Goal: Information Seeking & Learning: Learn about a topic

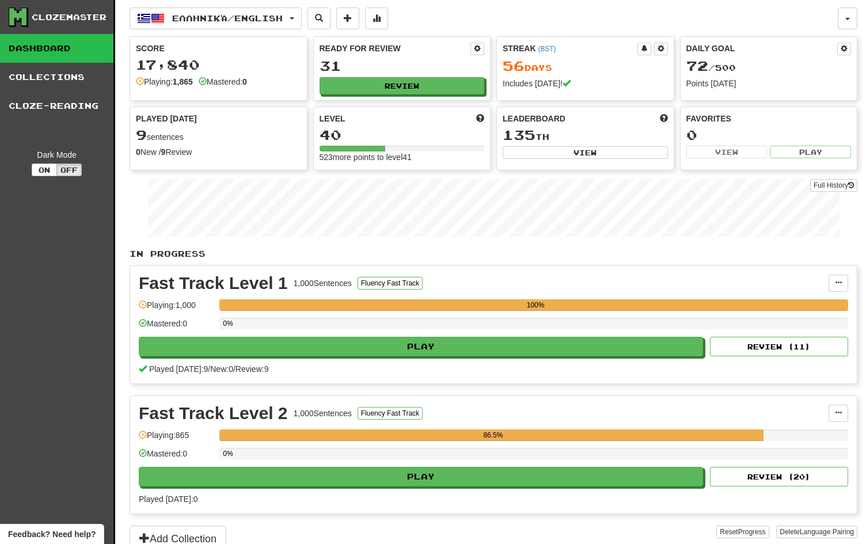
click at [60, 48] on link "Dashboard" at bounding box center [56, 48] width 113 height 29
click at [752, 341] on button "Review ( 11 )" at bounding box center [779, 347] width 138 height 20
select select "**"
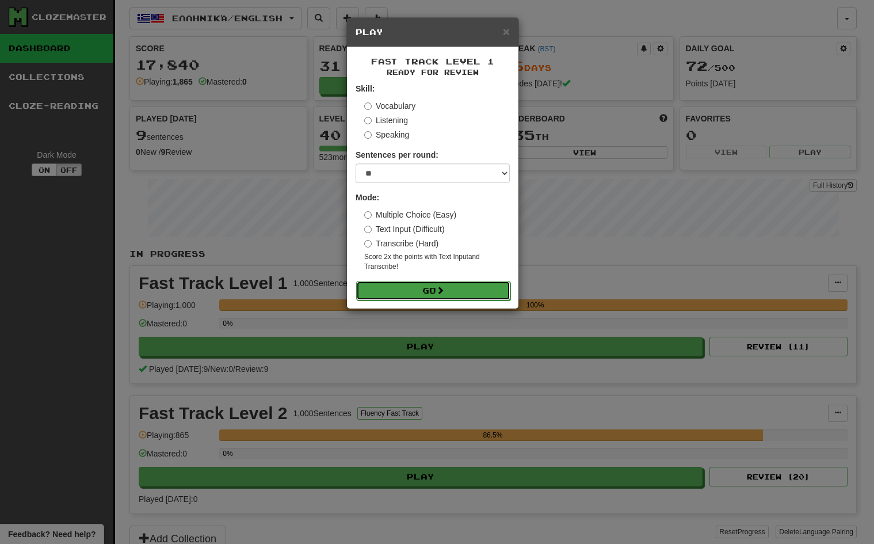
click at [431, 285] on button "Go" at bounding box center [433, 291] width 154 height 20
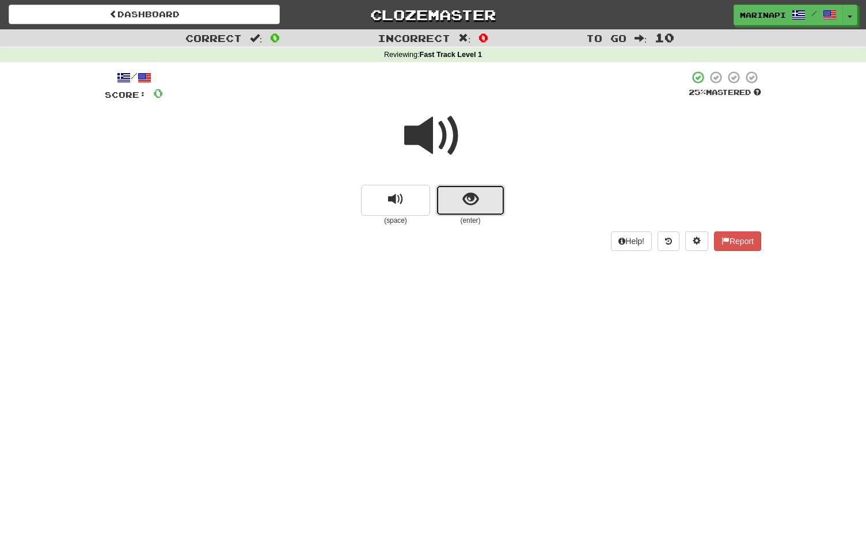
click at [455, 199] on button "show sentence" at bounding box center [470, 200] width 69 height 31
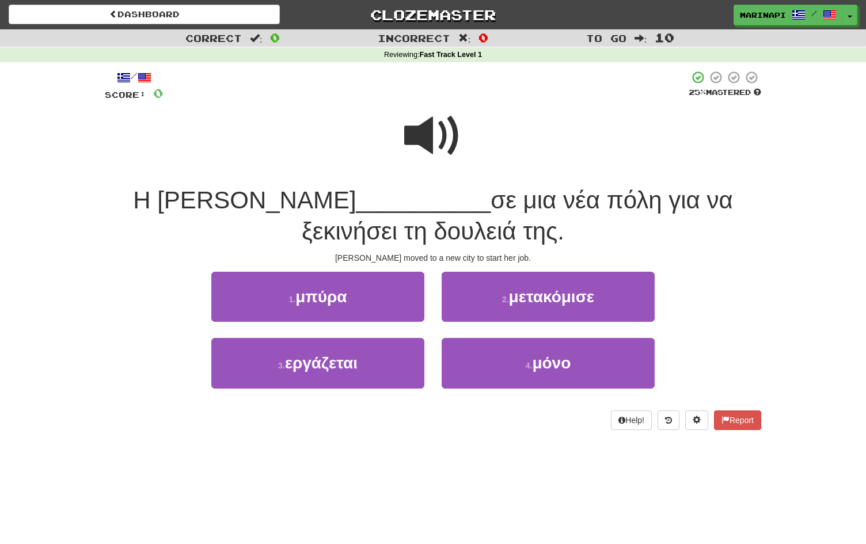
click at [443, 146] on span at bounding box center [433, 136] width 58 height 58
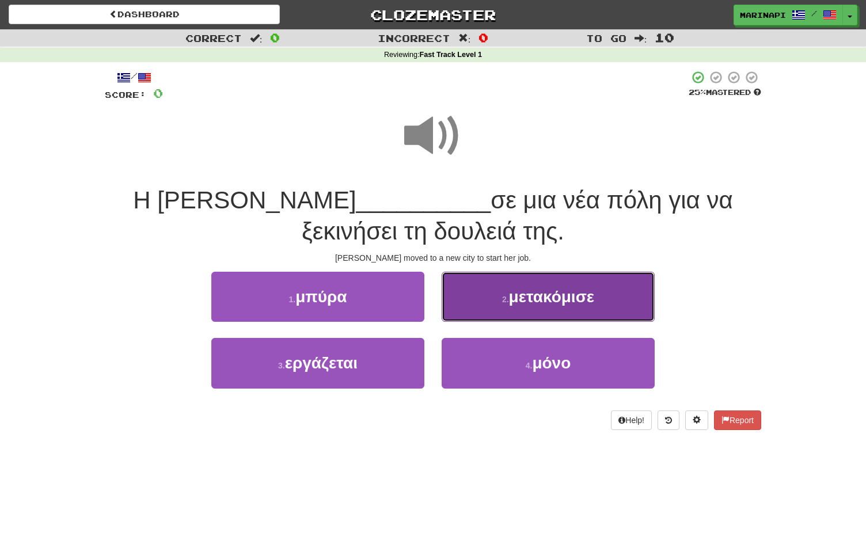
click at [478, 302] on button "2 . μετακόμισε" at bounding box center [547, 297] width 213 height 50
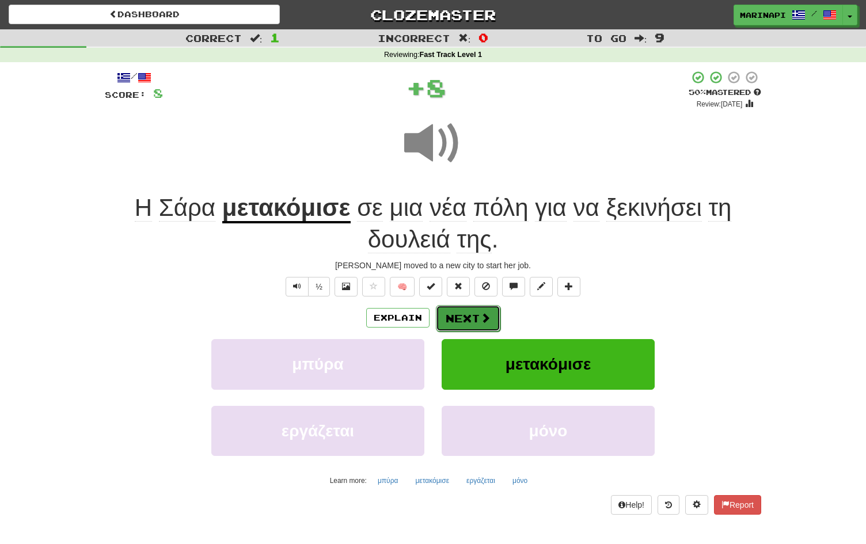
click at [474, 321] on button "Next" at bounding box center [468, 318] width 64 height 26
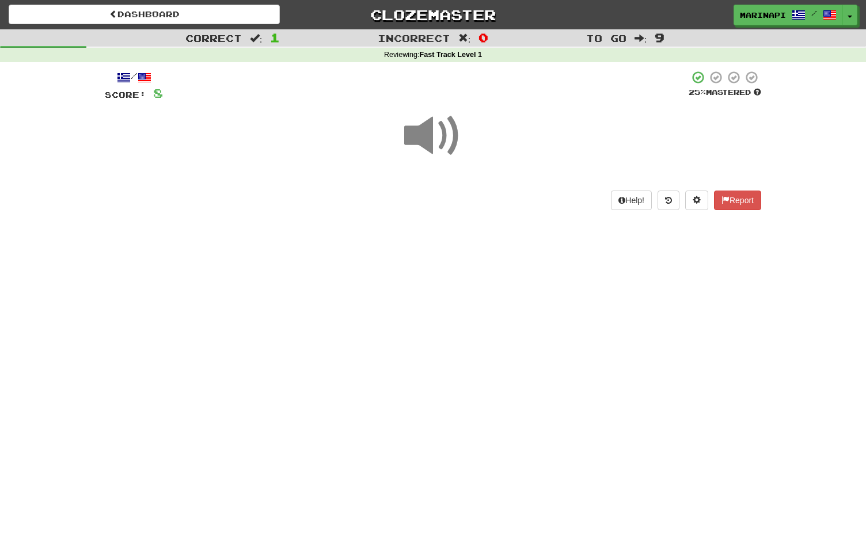
click at [442, 137] on span at bounding box center [433, 136] width 58 height 58
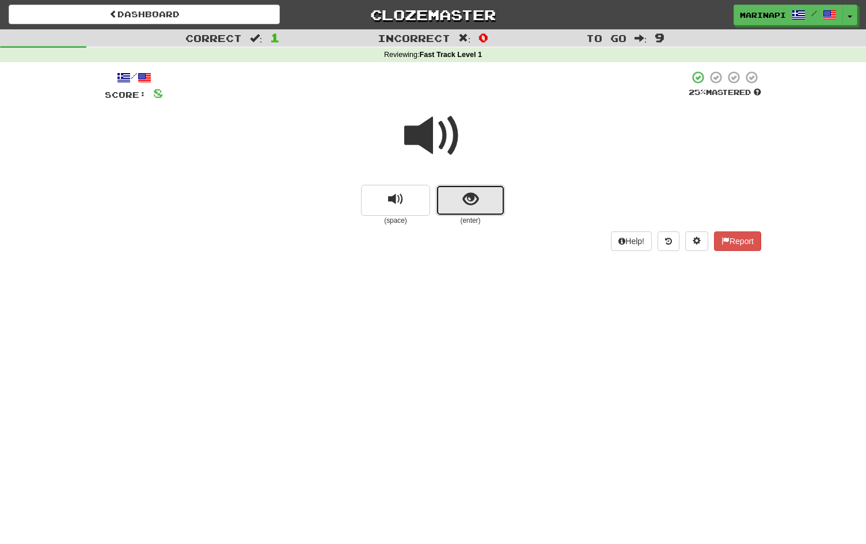
click at [468, 207] on span "show sentence" at bounding box center [471, 200] width 16 height 16
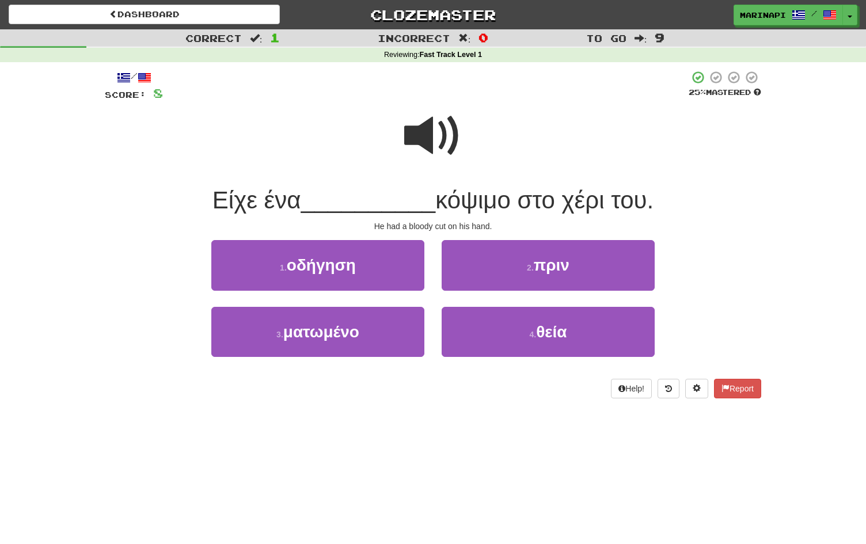
click at [432, 146] on span at bounding box center [433, 136] width 58 height 58
click at [431, 147] on span at bounding box center [433, 136] width 58 height 58
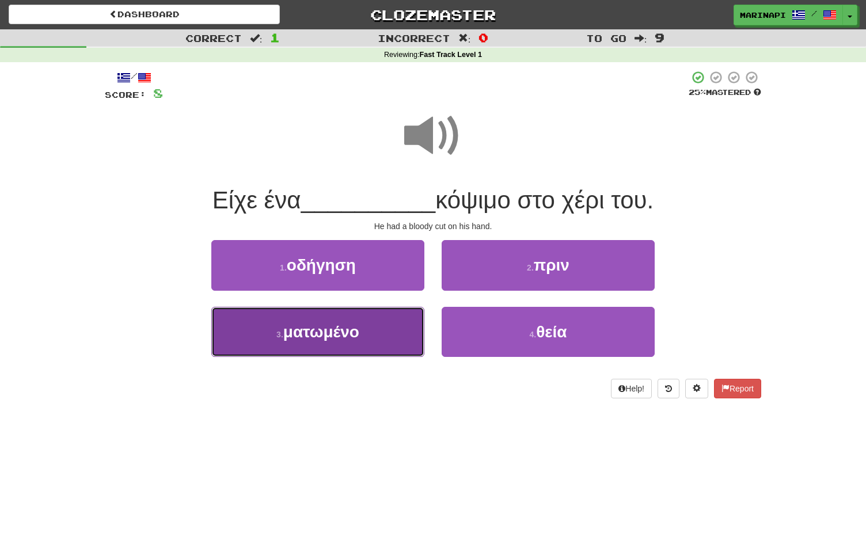
click at [373, 326] on button "3 . ματωμένο" at bounding box center [317, 332] width 213 height 50
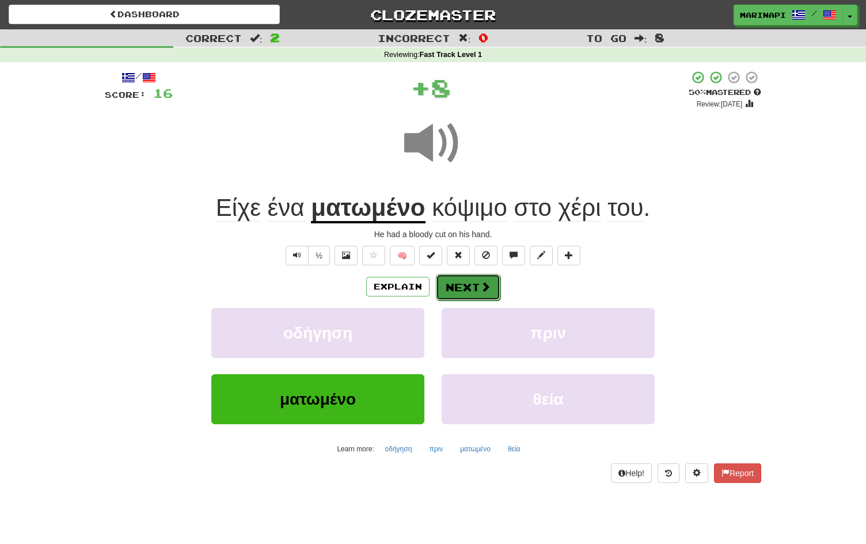
click at [452, 285] on button "Next" at bounding box center [468, 287] width 64 height 26
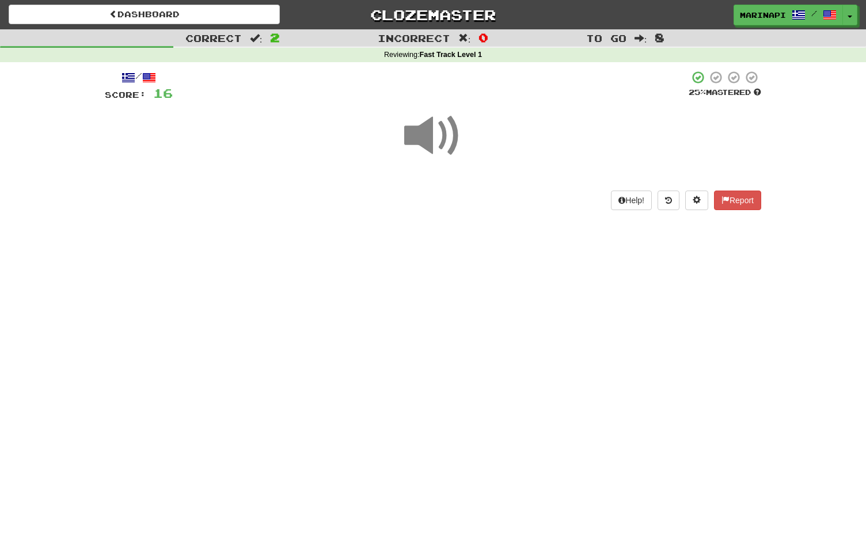
click at [437, 149] on span at bounding box center [433, 136] width 58 height 58
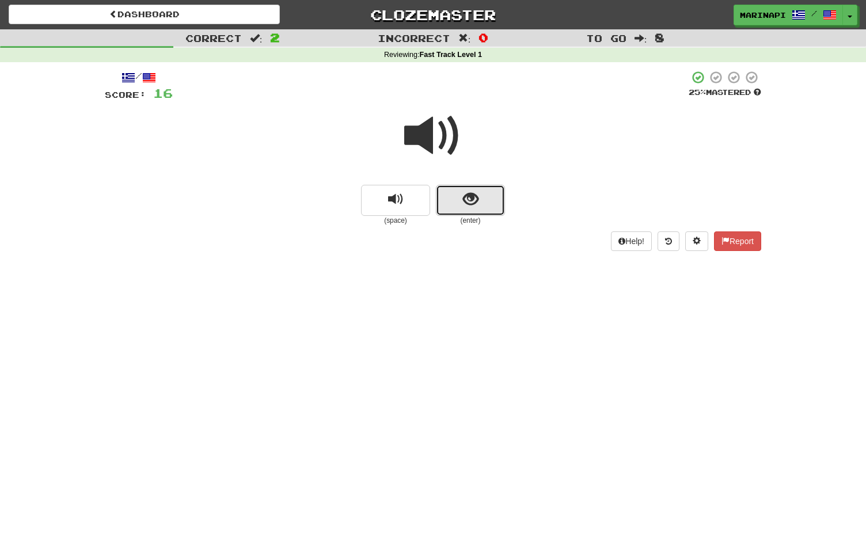
click at [464, 192] on span "show sentence" at bounding box center [471, 200] width 16 height 16
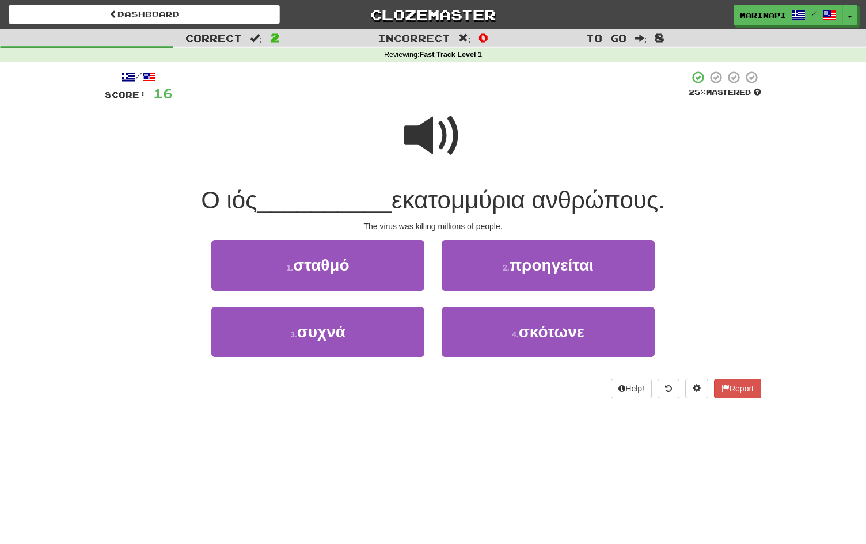
click at [445, 139] on span at bounding box center [433, 136] width 58 height 58
click at [431, 147] on span at bounding box center [433, 136] width 58 height 58
click at [432, 144] on span at bounding box center [433, 136] width 58 height 58
click at [432, 142] on span at bounding box center [433, 136] width 58 height 58
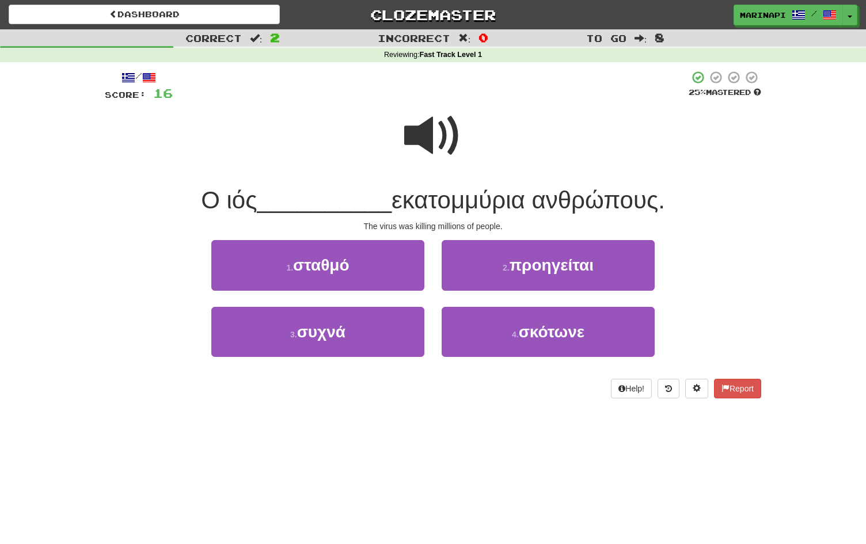
click at [438, 140] on span at bounding box center [433, 136] width 58 height 58
click at [450, 150] on span at bounding box center [433, 136] width 58 height 58
click at [440, 144] on span at bounding box center [433, 136] width 58 height 58
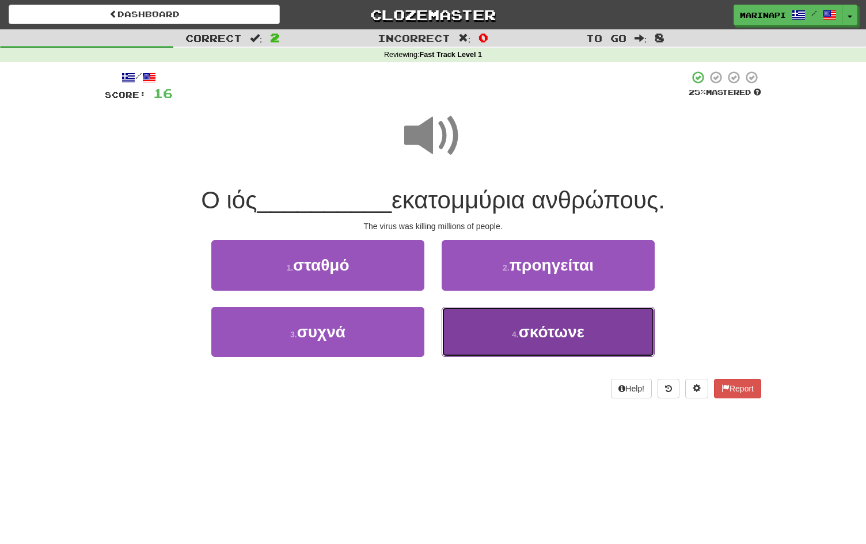
click at [493, 349] on button "4 . σκότωνε" at bounding box center [547, 332] width 213 height 50
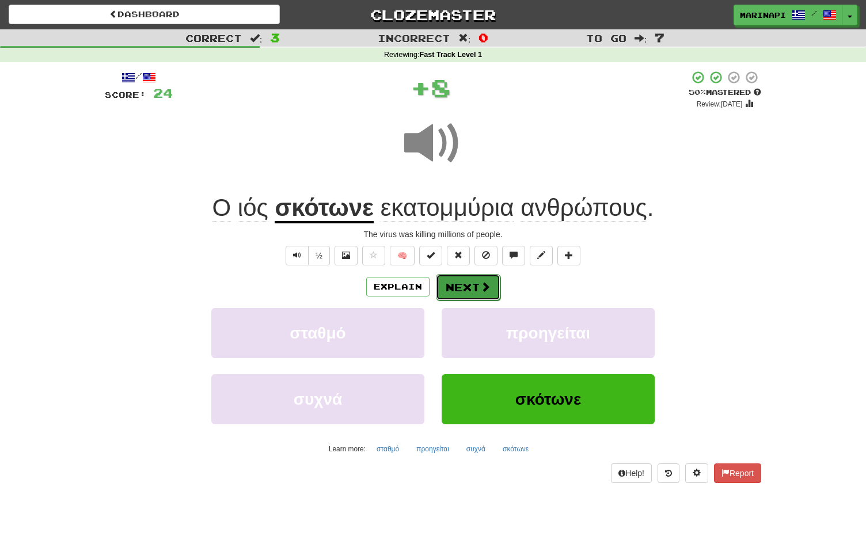
click at [480, 289] on span at bounding box center [485, 286] width 10 height 10
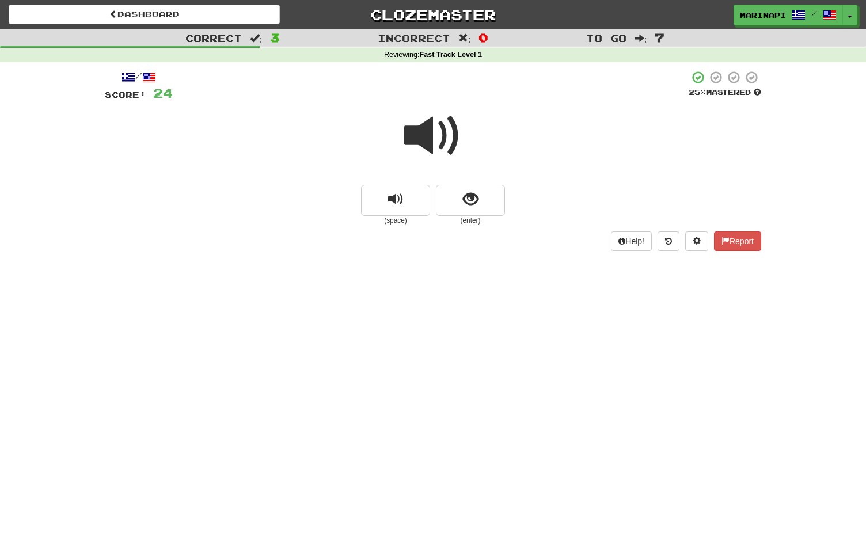
click at [439, 129] on span at bounding box center [433, 136] width 58 height 58
click at [469, 197] on span "show sentence" at bounding box center [471, 200] width 16 height 16
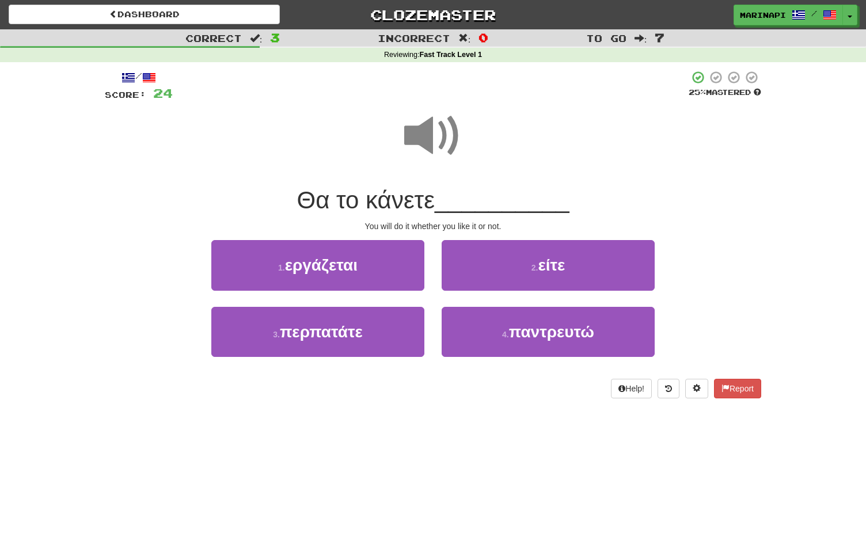
click at [448, 150] on span at bounding box center [433, 136] width 58 height 58
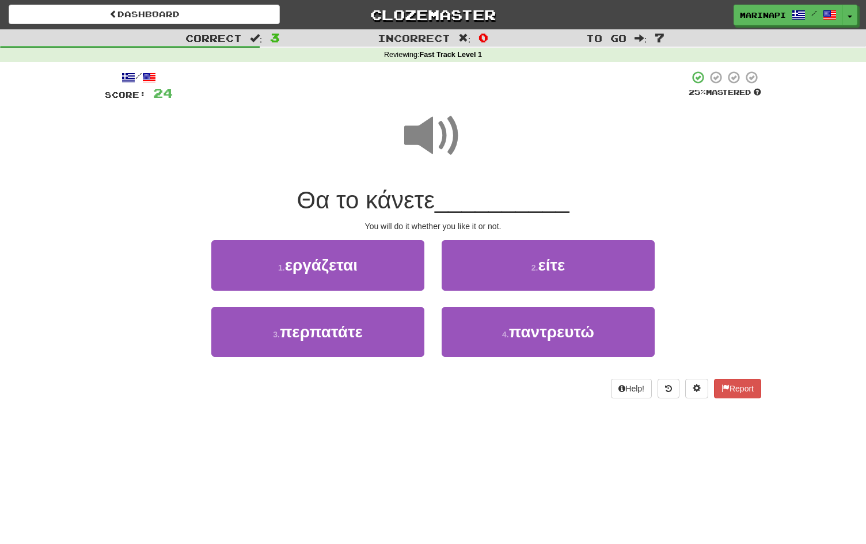
click at [448, 150] on span at bounding box center [433, 136] width 58 height 58
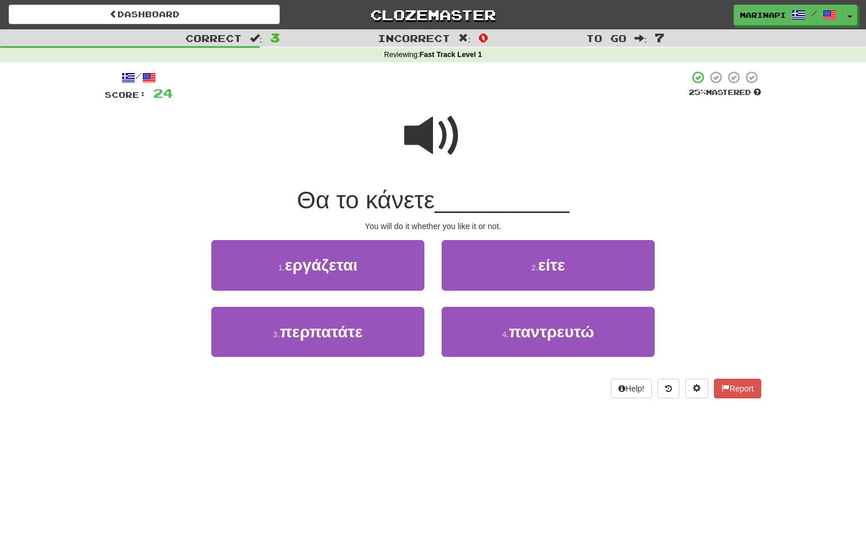
click at [447, 148] on span at bounding box center [433, 136] width 58 height 58
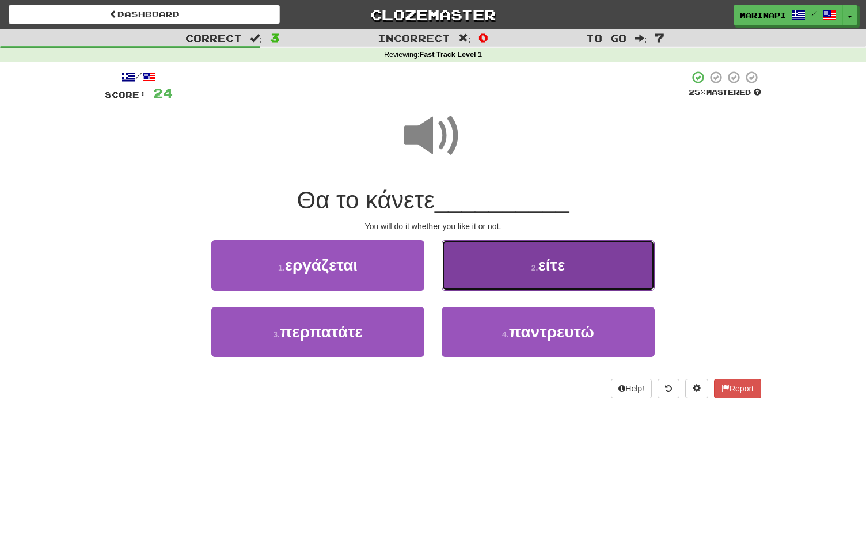
click at [478, 266] on button "2 . είτε" at bounding box center [547, 265] width 213 height 50
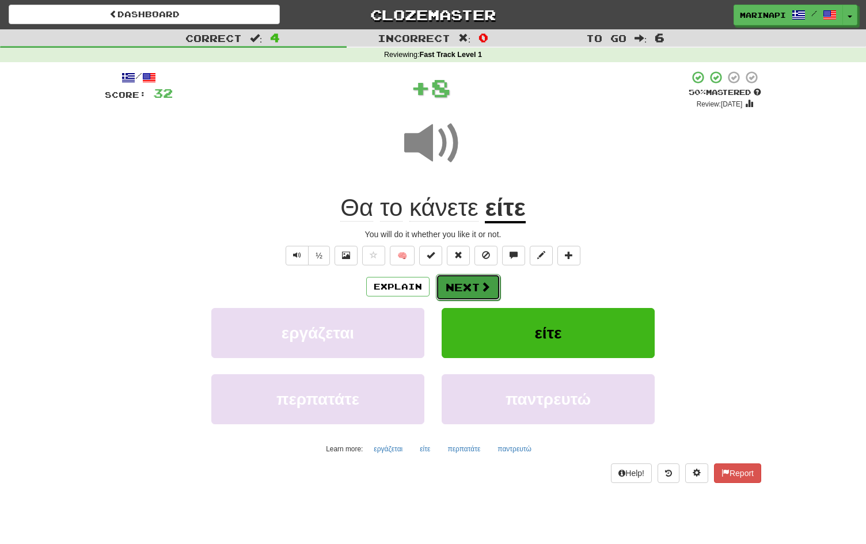
click at [475, 289] on button "Next" at bounding box center [468, 287] width 64 height 26
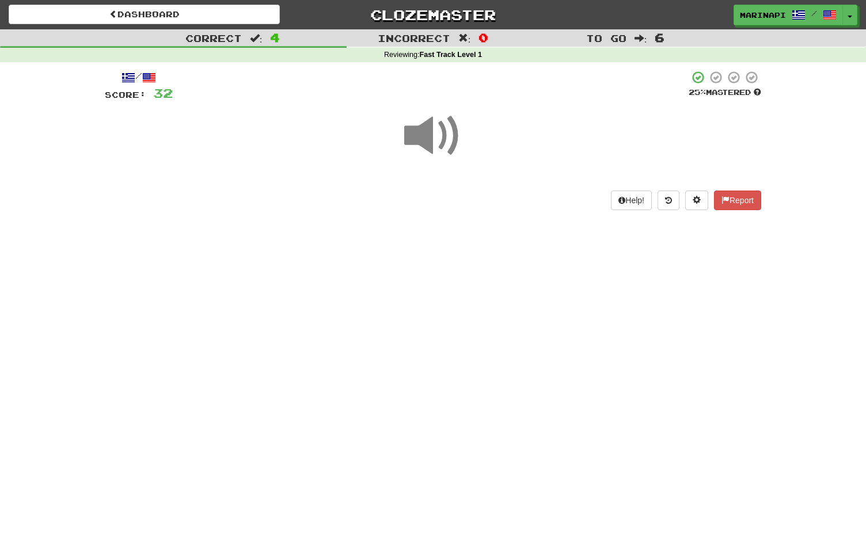
click at [443, 132] on span at bounding box center [433, 136] width 58 height 58
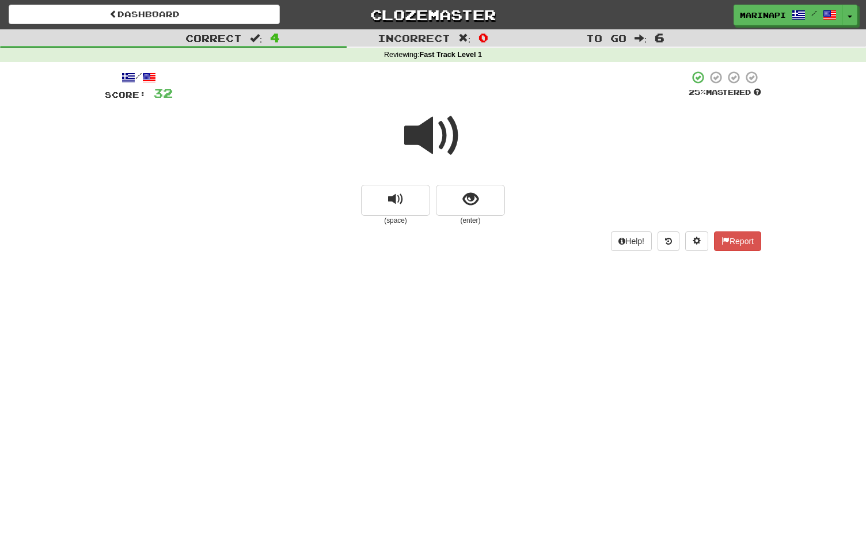
click at [447, 139] on span at bounding box center [433, 136] width 58 height 58
click at [446, 141] on span at bounding box center [433, 136] width 58 height 58
click at [455, 195] on button "show sentence" at bounding box center [470, 200] width 69 height 31
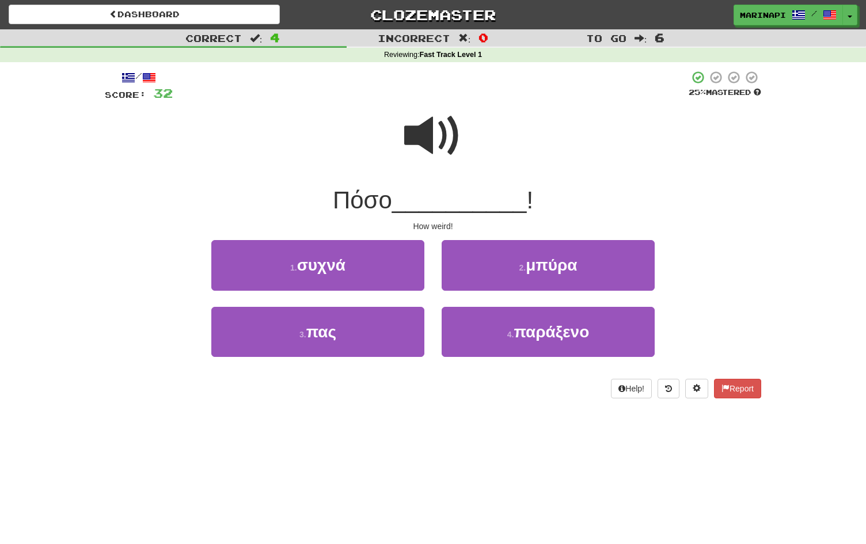
click at [443, 131] on span at bounding box center [433, 136] width 58 height 58
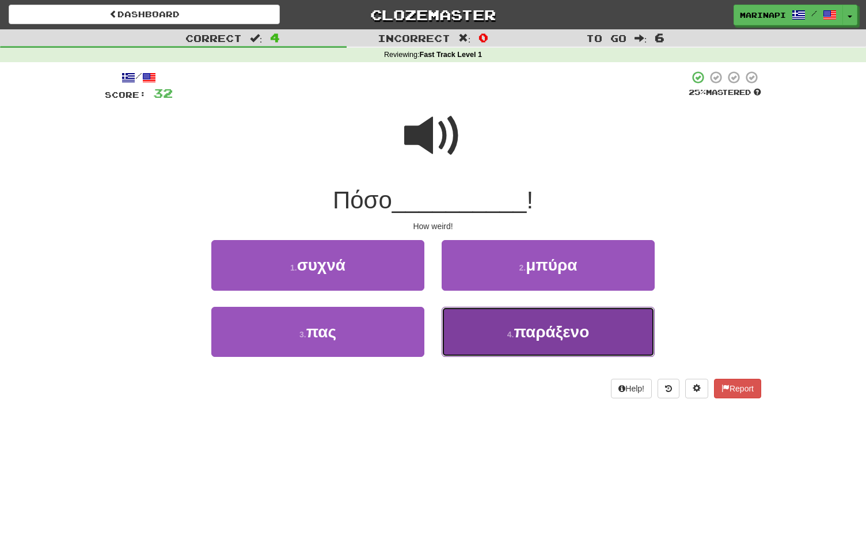
click at [473, 325] on button "4 . παράξενο" at bounding box center [547, 332] width 213 height 50
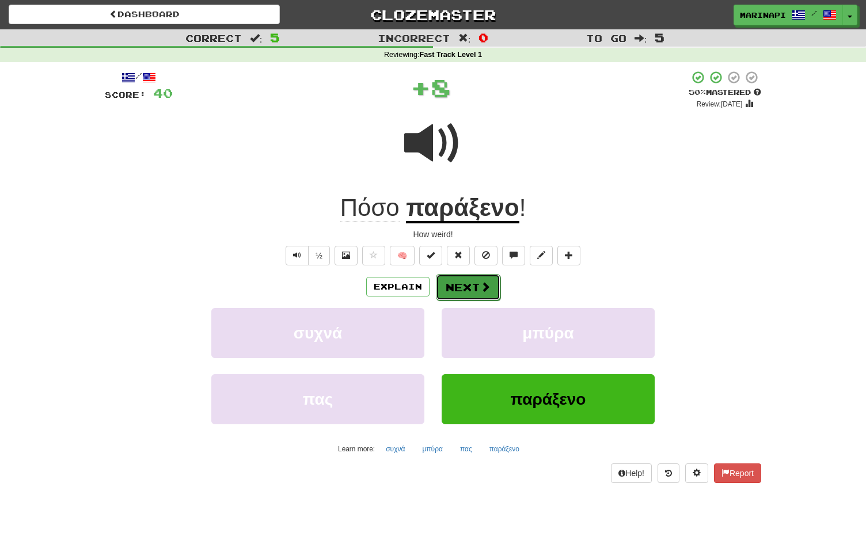
click at [466, 284] on button "Next" at bounding box center [468, 287] width 64 height 26
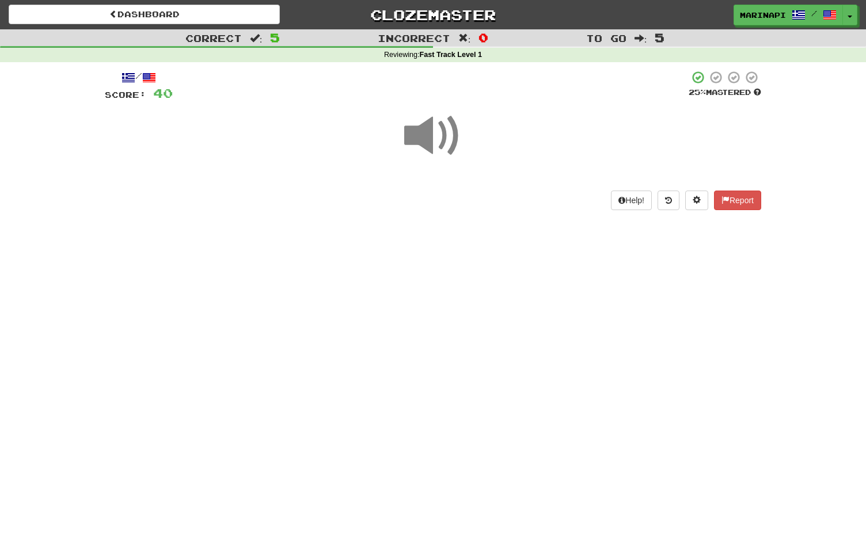
click at [437, 143] on span at bounding box center [433, 136] width 58 height 58
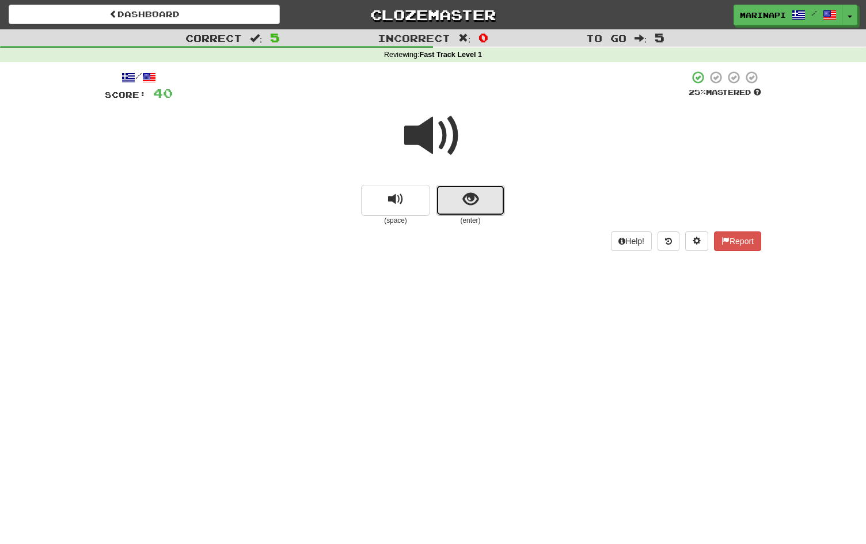
click at [452, 192] on button "show sentence" at bounding box center [470, 200] width 69 height 31
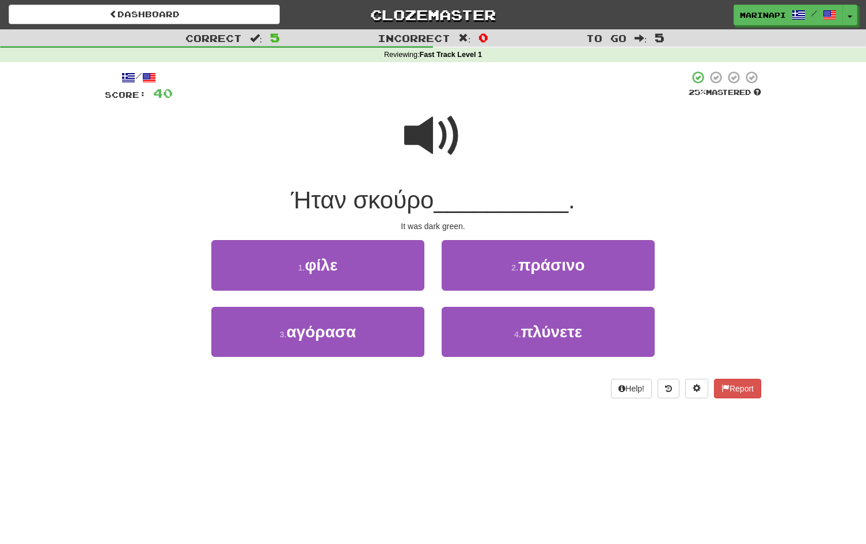
click at [437, 146] on span at bounding box center [433, 136] width 58 height 58
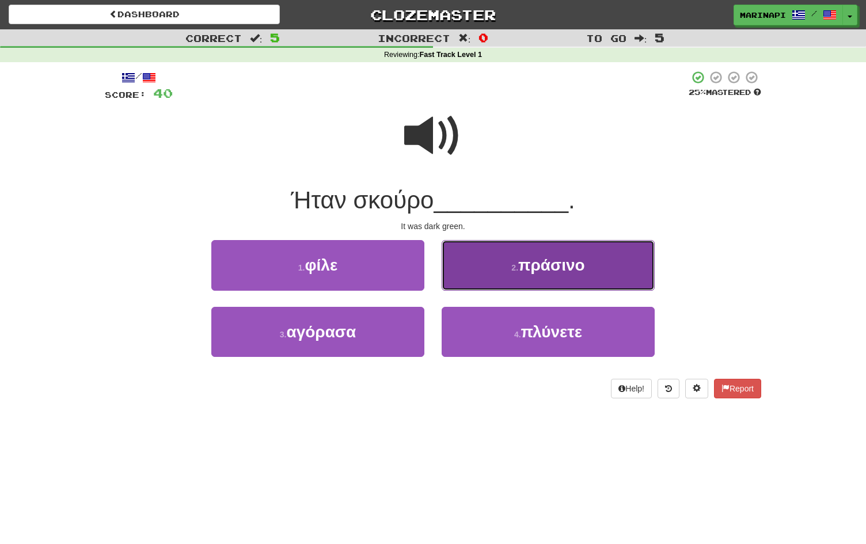
click at [508, 280] on button "2 . πράσινο" at bounding box center [547, 265] width 213 height 50
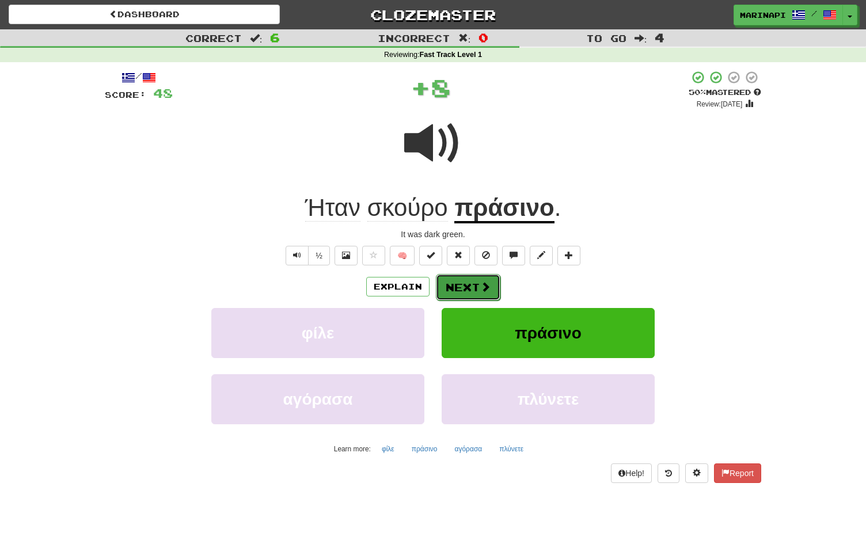
click at [485, 288] on span at bounding box center [485, 286] width 10 height 10
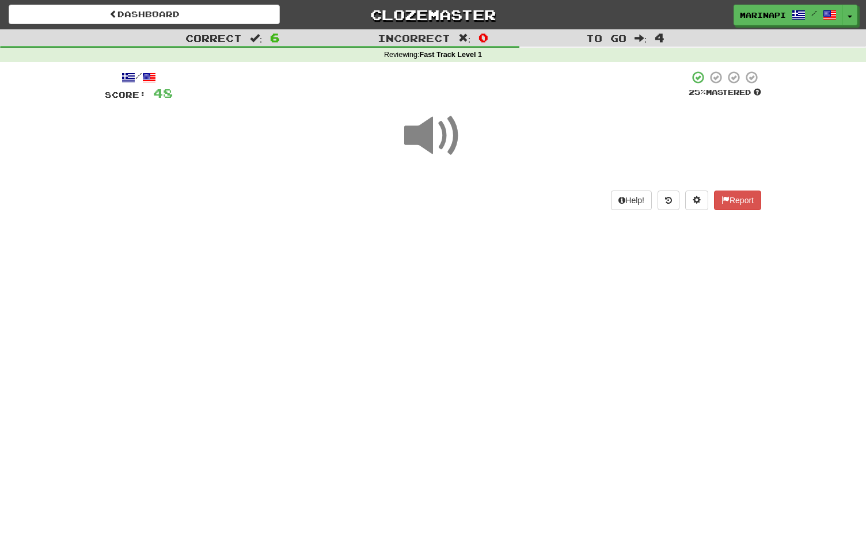
click at [450, 142] on span at bounding box center [433, 136] width 58 height 58
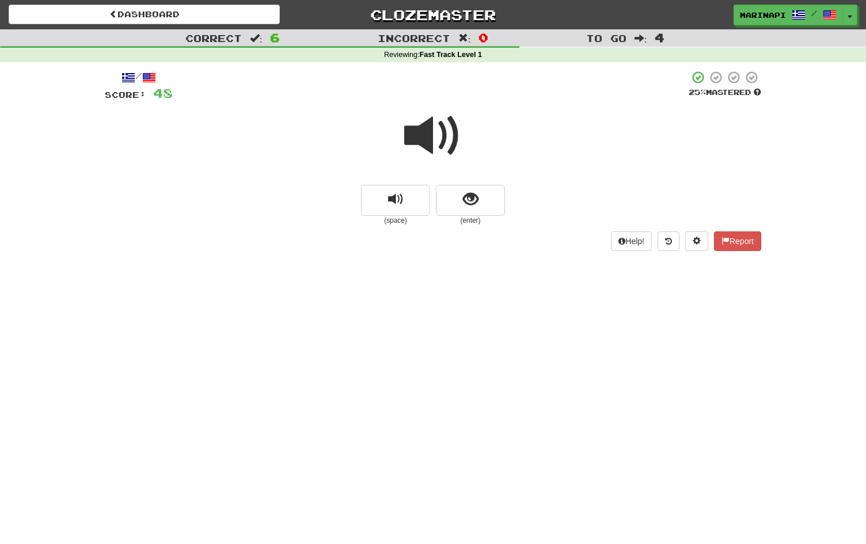
click at [450, 142] on span at bounding box center [433, 136] width 58 height 58
click at [460, 193] on button "show sentence" at bounding box center [470, 200] width 69 height 31
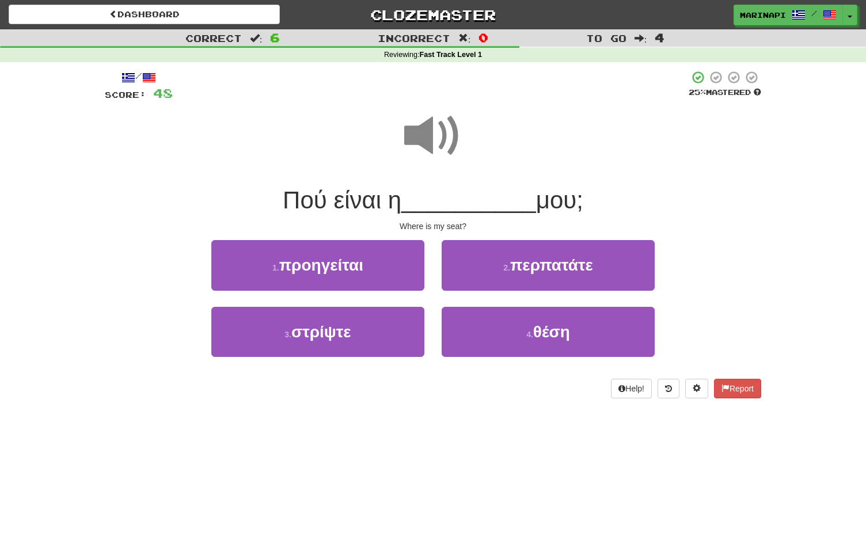
click at [432, 135] on span at bounding box center [433, 136] width 58 height 58
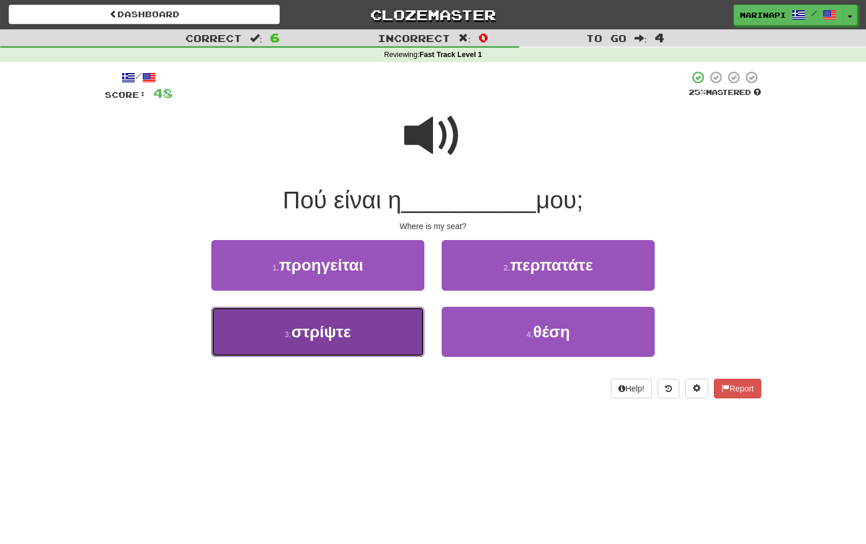
click at [374, 328] on button "3 . στρίψτε" at bounding box center [317, 332] width 213 height 50
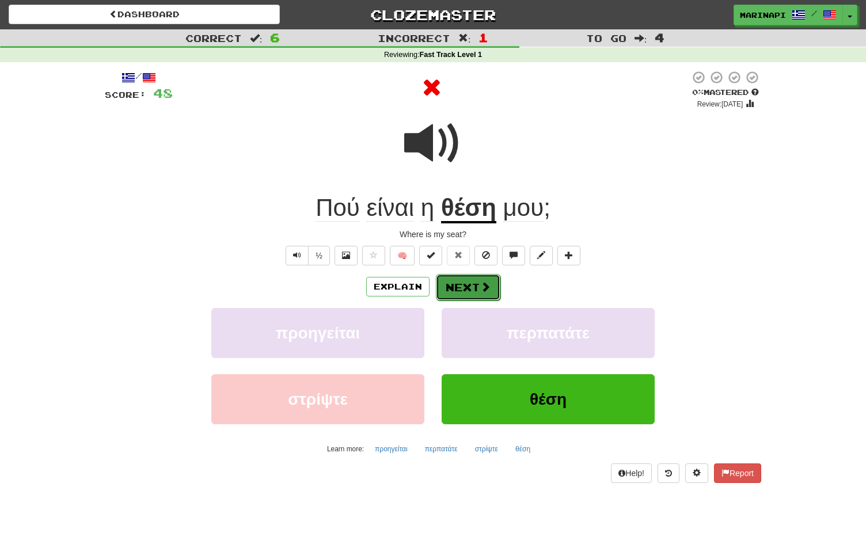
click at [451, 290] on button "Next" at bounding box center [468, 287] width 64 height 26
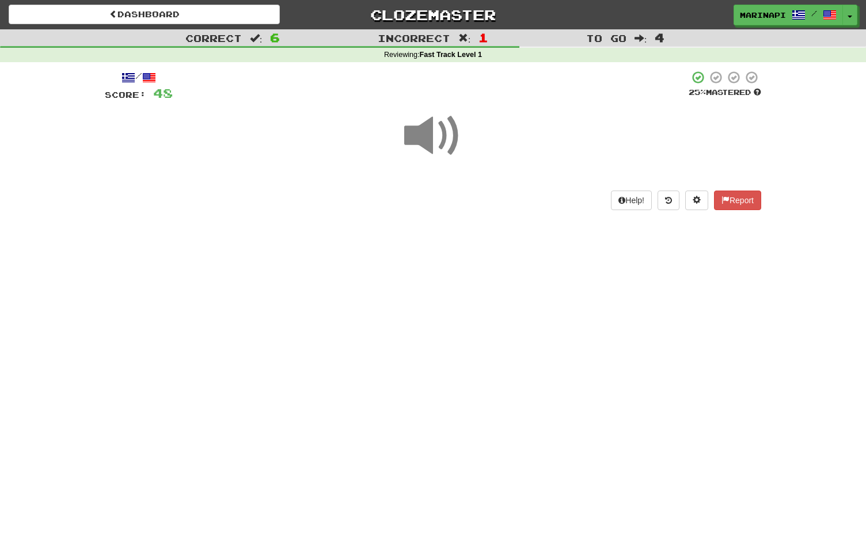
click at [437, 154] on span at bounding box center [433, 136] width 58 height 58
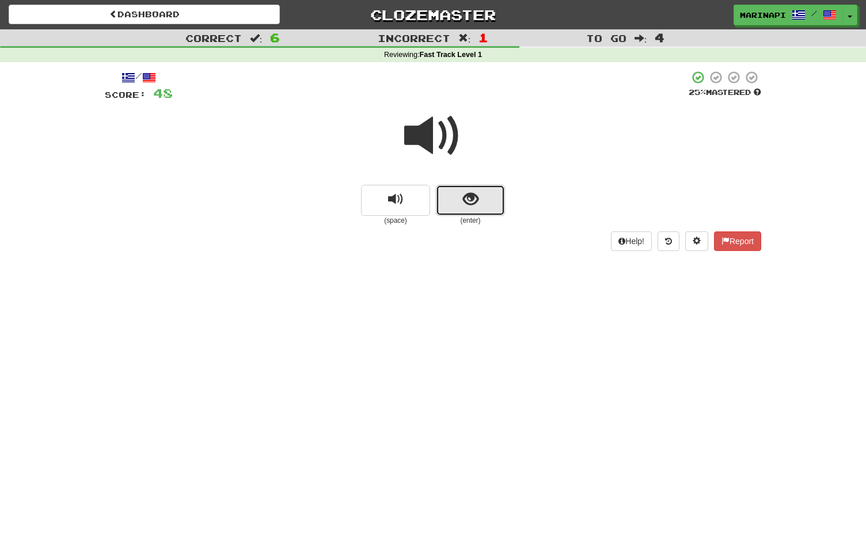
click at [460, 201] on button "show sentence" at bounding box center [470, 200] width 69 height 31
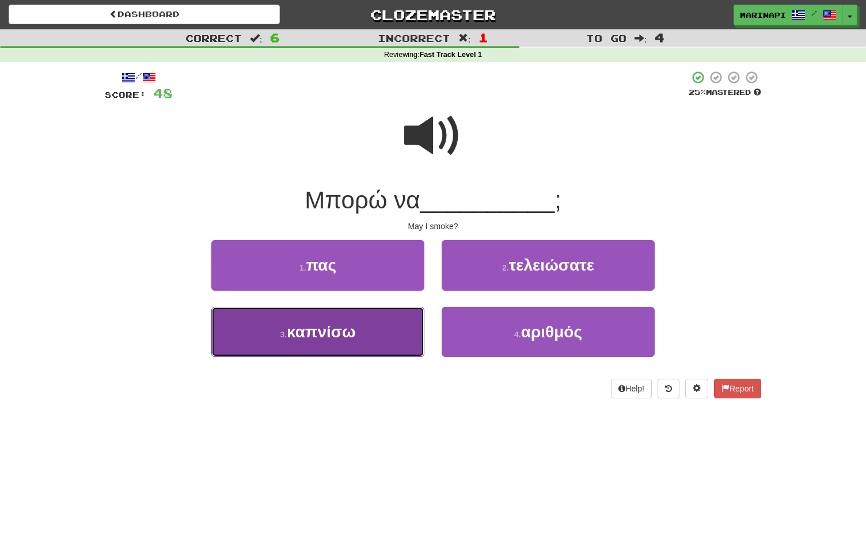
click at [385, 332] on button "3 . καπνίσω" at bounding box center [317, 332] width 213 height 50
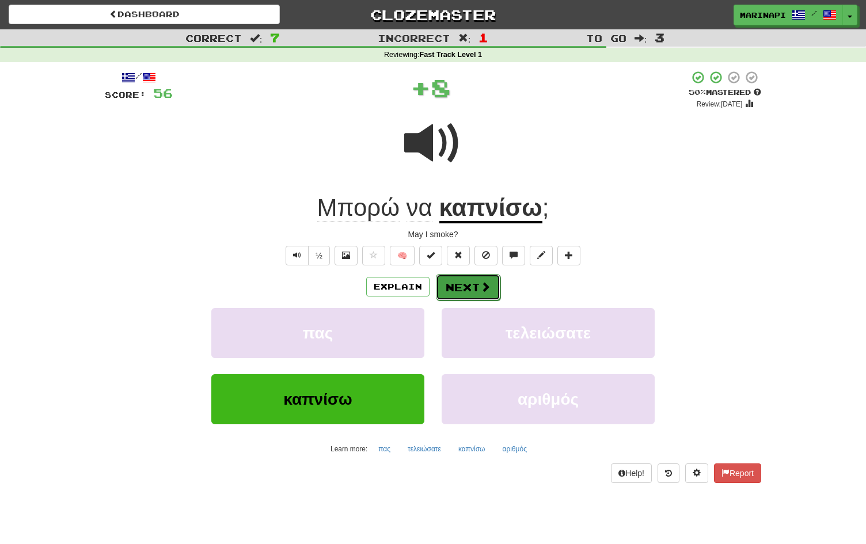
click at [470, 295] on button "Next" at bounding box center [468, 287] width 64 height 26
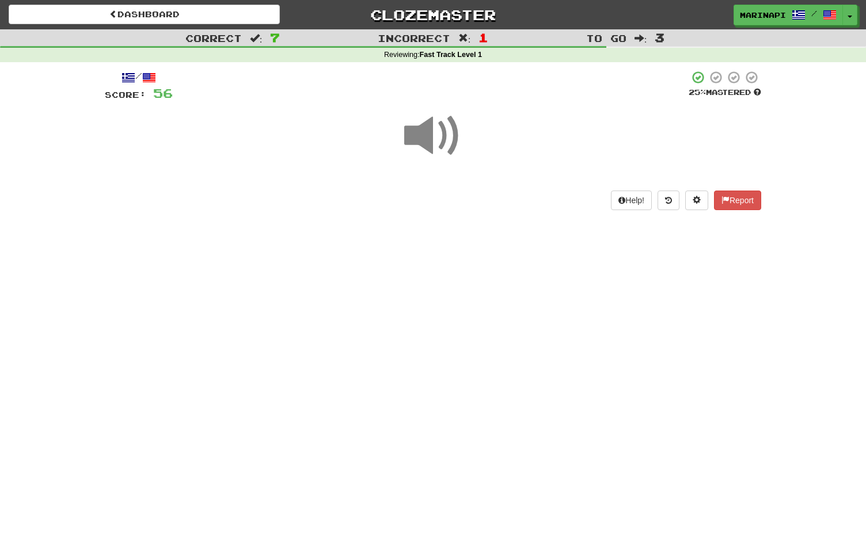
click at [444, 140] on span at bounding box center [433, 136] width 58 height 58
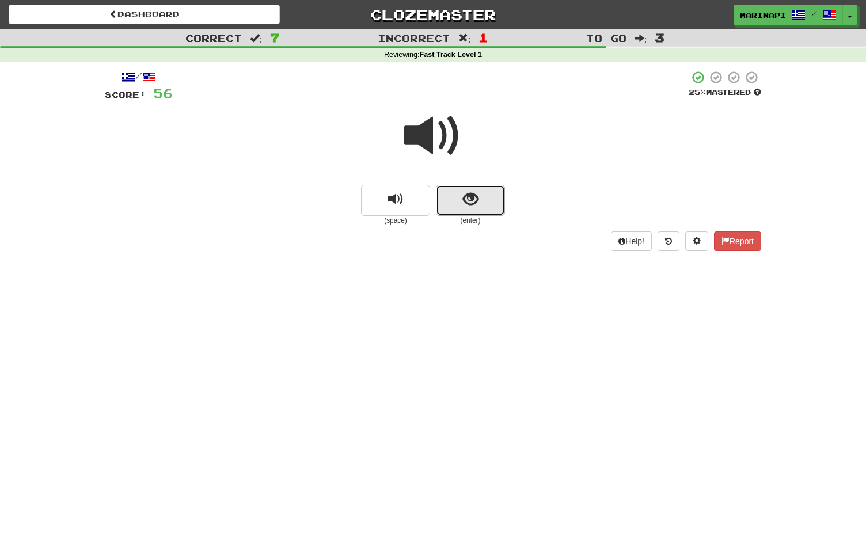
click at [456, 197] on button "show sentence" at bounding box center [470, 200] width 69 height 31
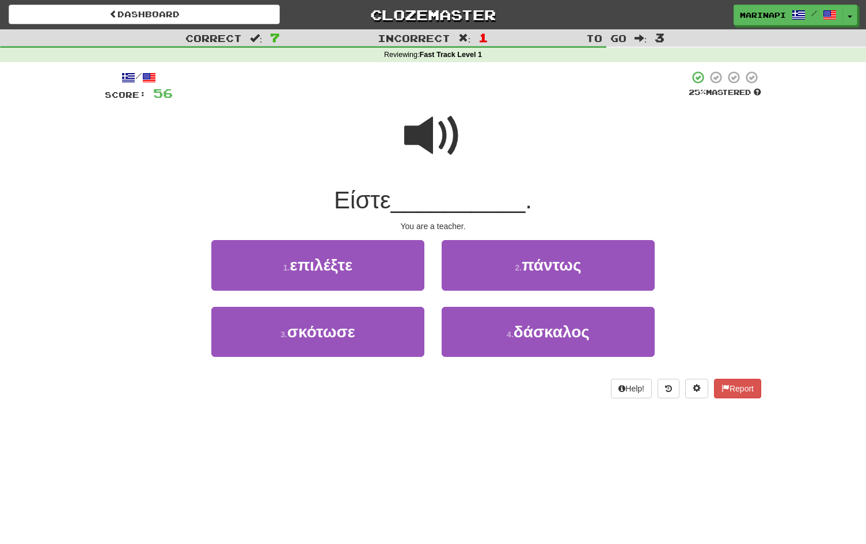
click at [436, 138] on span at bounding box center [433, 136] width 58 height 58
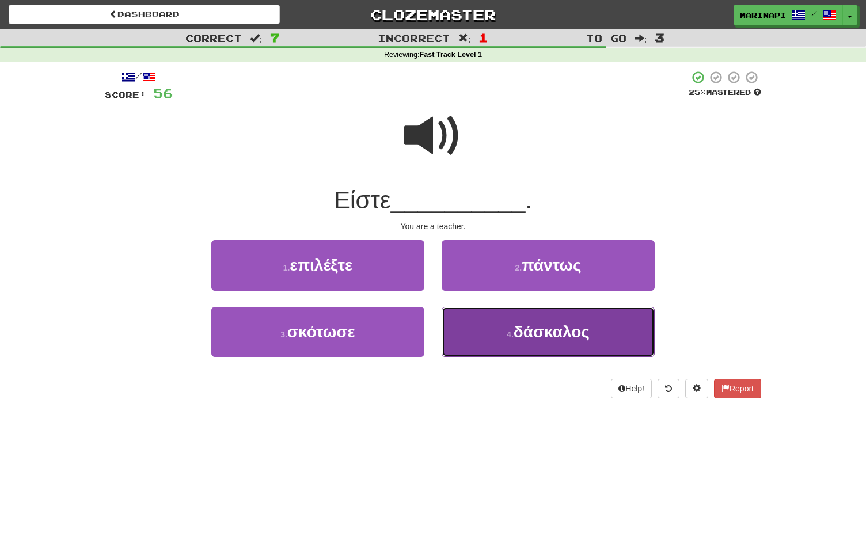
click at [481, 345] on button "4 . δάσκαλος" at bounding box center [547, 332] width 213 height 50
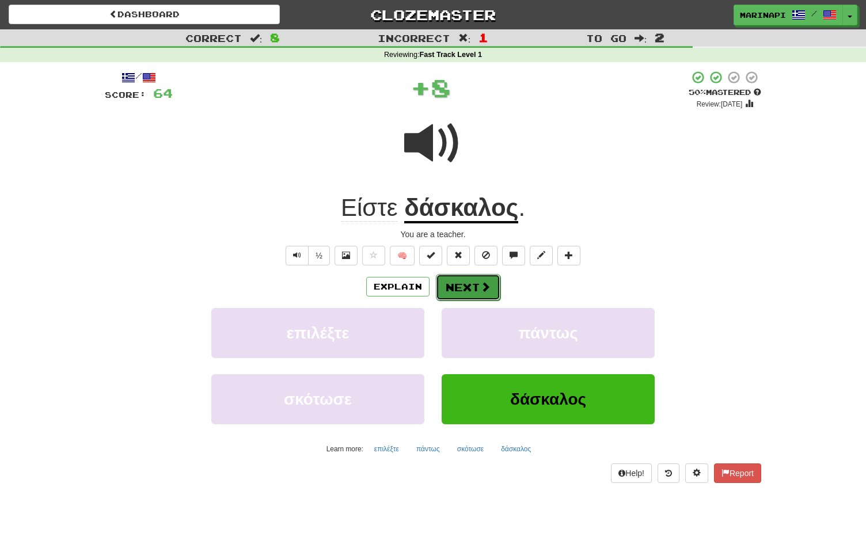
click at [469, 286] on button "Next" at bounding box center [468, 287] width 64 height 26
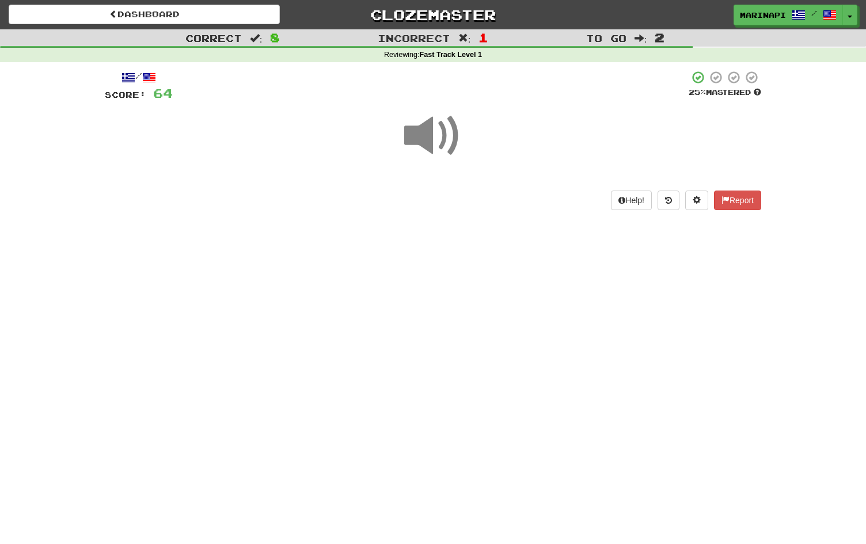
click at [437, 133] on span at bounding box center [433, 136] width 58 height 58
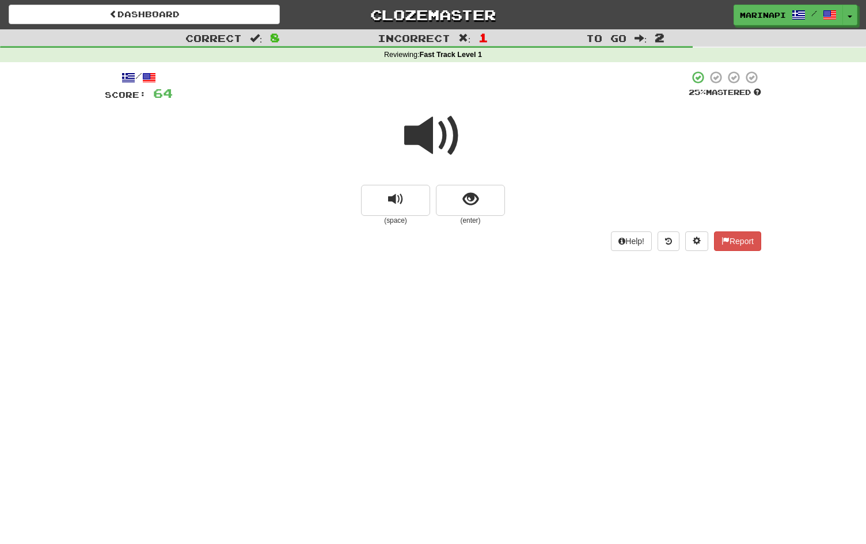
click at [453, 143] on span at bounding box center [433, 136] width 58 height 58
click at [463, 203] on span "show sentence" at bounding box center [471, 200] width 16 height 16
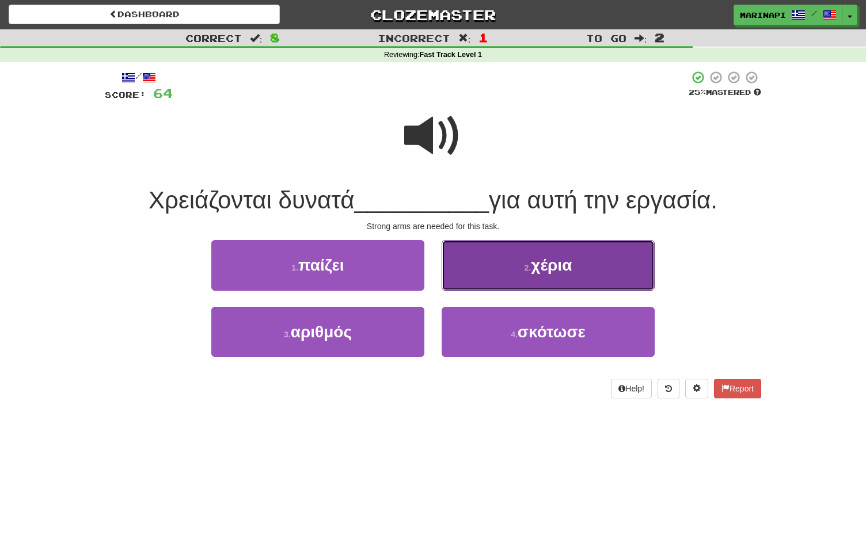
click at [490, 268] on button "2 . χέρια" at bounding box center [547, 265] width 213 height 50
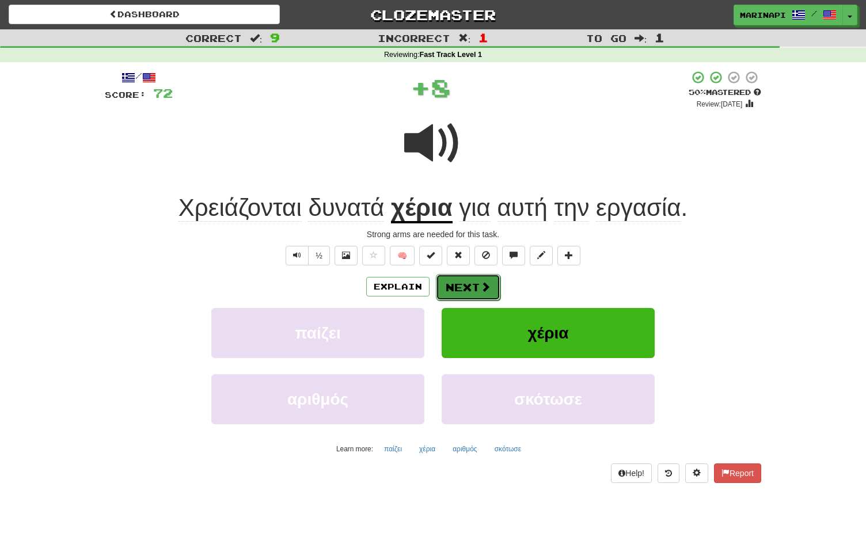
click at [482, 283] on span at bounding box center [485, 286] width 10 height 10
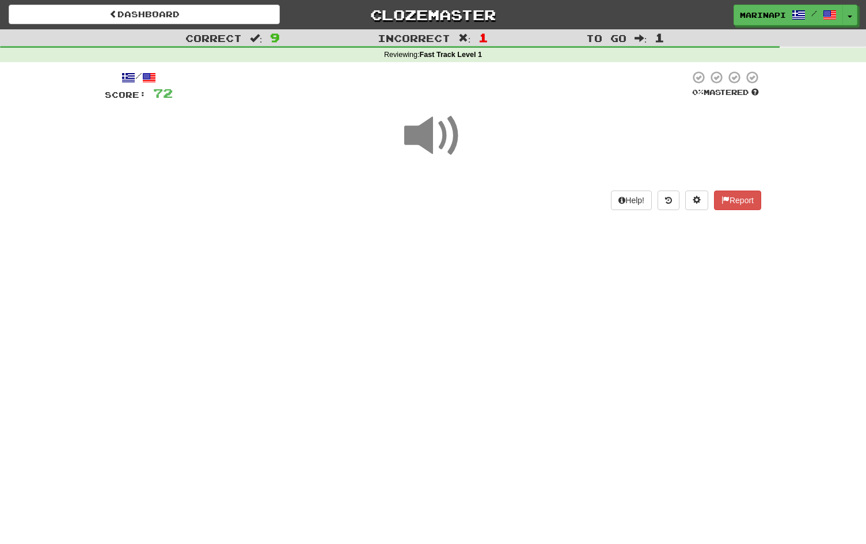
click at [441, 140] on span at bounding box center [433, 136] width 58 height 58
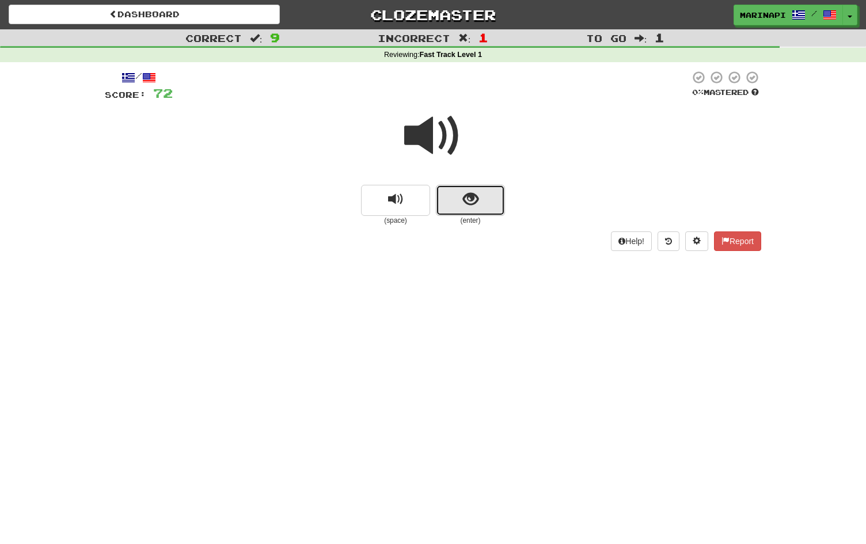
click at [456, 206] on button "show sentence" at bounding box center [470, 200] width 69 height 31
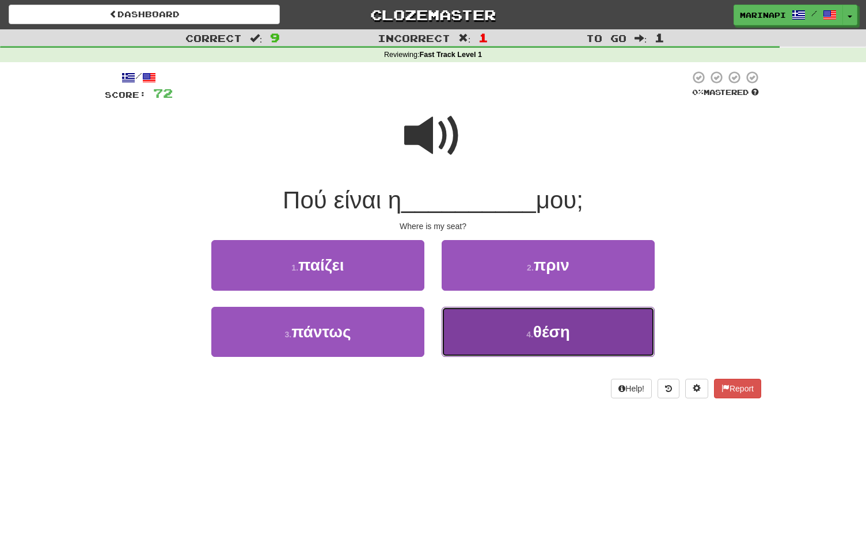
click at [455, 326] on button "4 . θέση" at bounding box center [547, 332] width 213 height 50
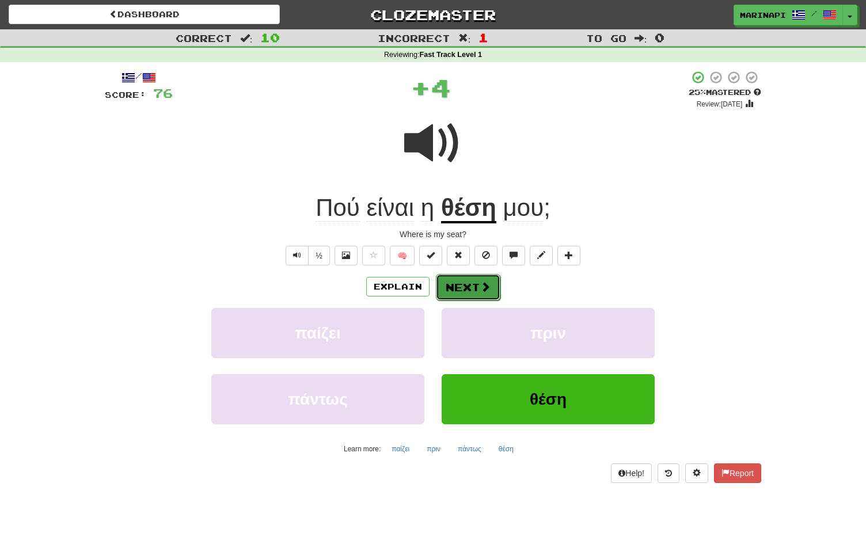
click at [472, 290] on button "Next" at bounding box center [468, 287] width 64 height 26
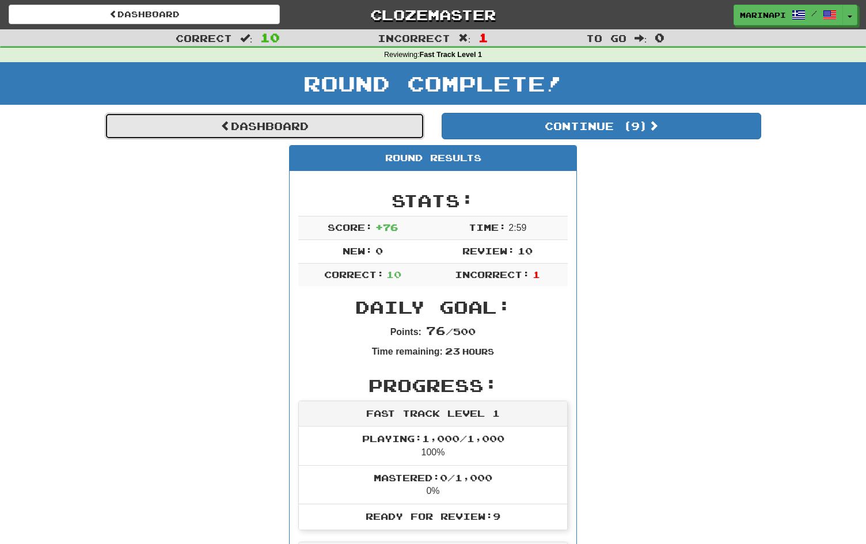
click at [249, 128] on link "Dashboard" at bounding box center [264, 126] width 319 height 26
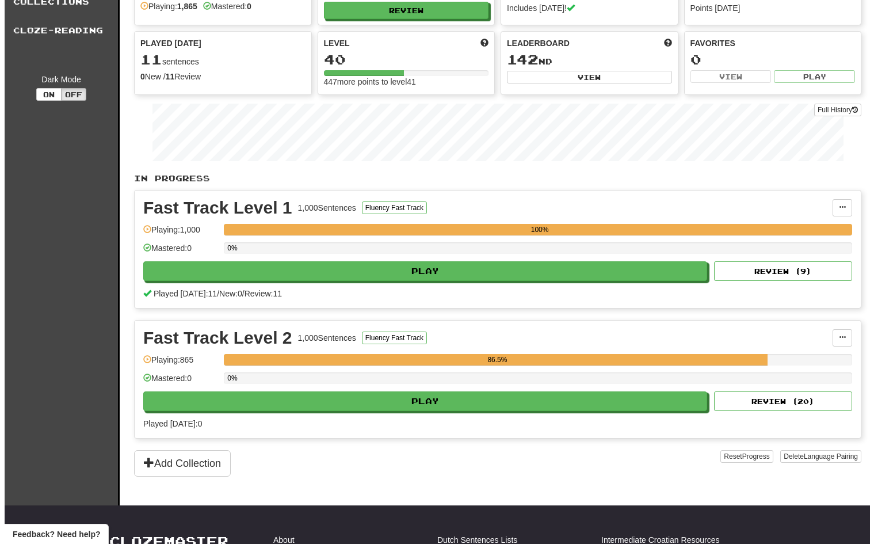
scroll to position [64, 0]
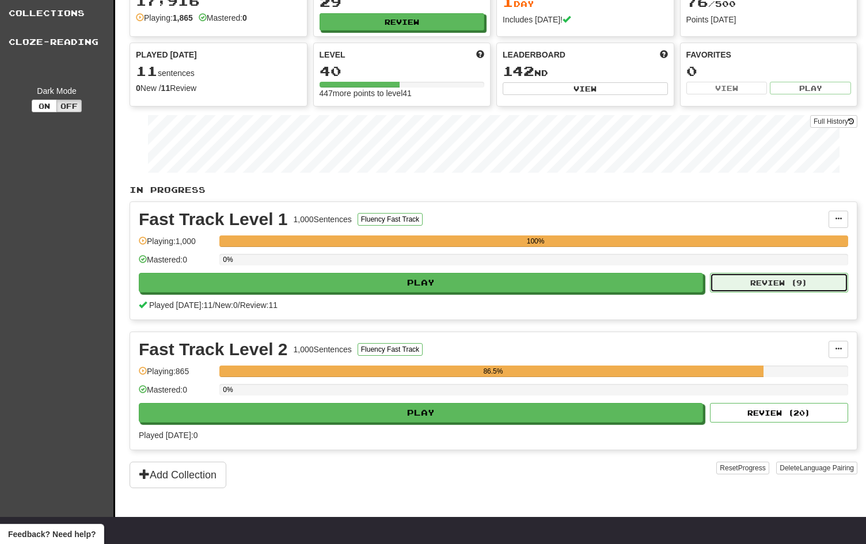
click at [755, 275] on button "Review ( 9 )" at bounding box center [779, 283] width 138 height 20
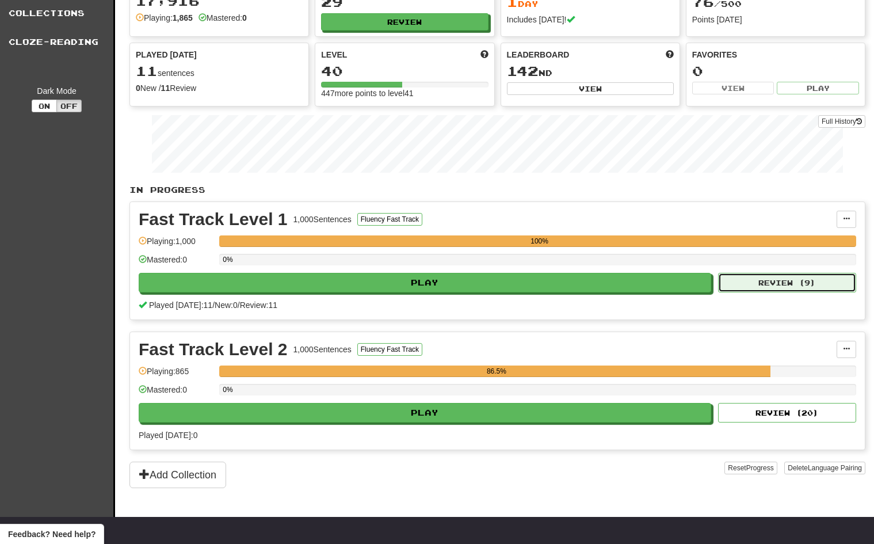
select select "**"
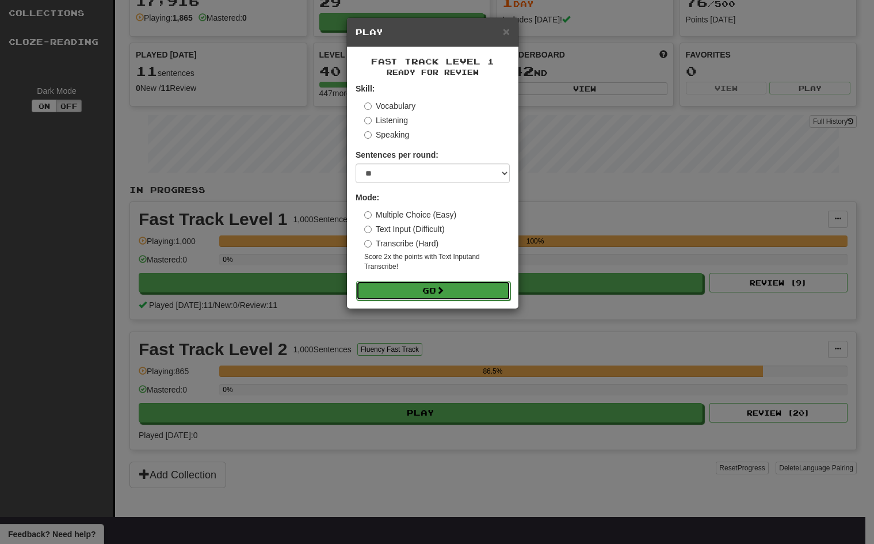
click at [422, 286] on button "Go" at bounding box center [433, 291] width 154 height 20
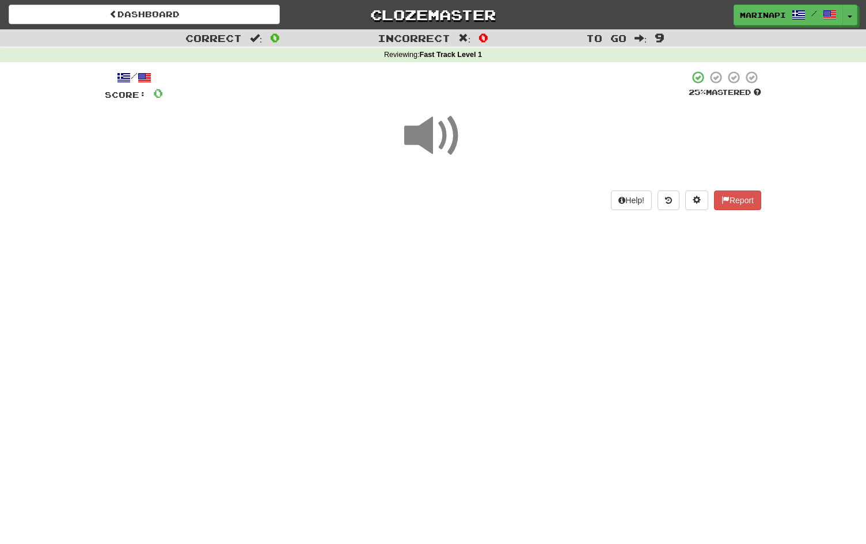
click at [432, 140] on span at bounding box center [433, 136] width 58 height 58
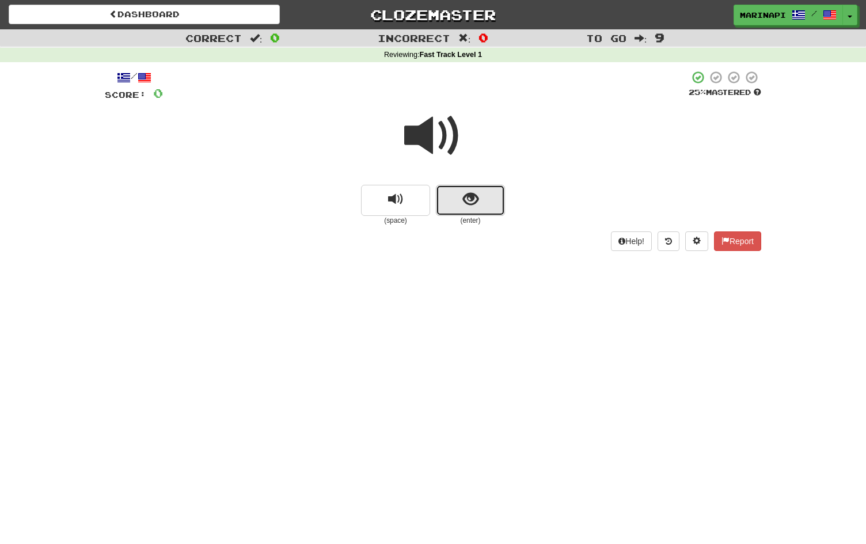
click at [465, 192] on span "show sentence" at bounding box center [471, 200] width 16 height 16
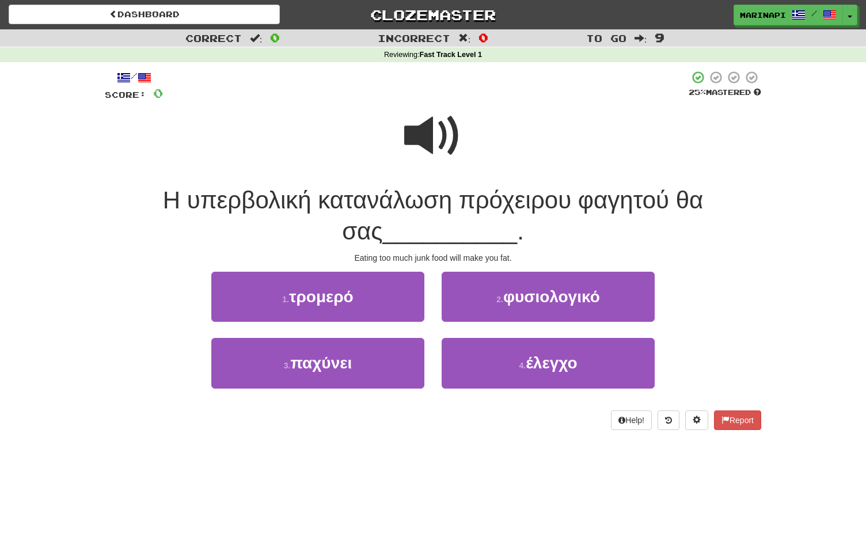
click at [452, 138] on span at bounding box center [433, 136] width 58 height 58
